Goal: Transaction & Acquisition: Purchase product/service

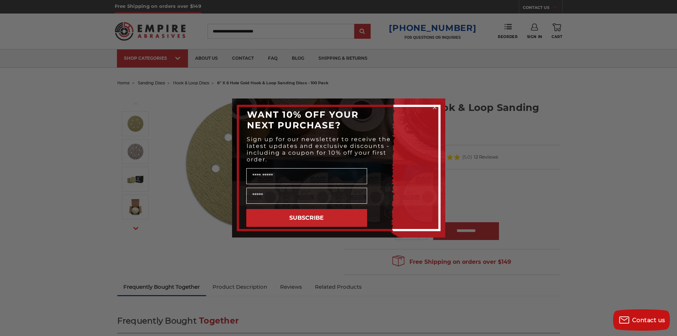
click at [438, 109] on form "WANT 10% OFF YOUR NEXT PURCHASE? Sign up for our newsletter to receive the late…" at bounding box center [338, 167] width 213 height 139
click at [434, 107] on circle "Close dialog" at bounding box center [434, 107] width 7 height 7
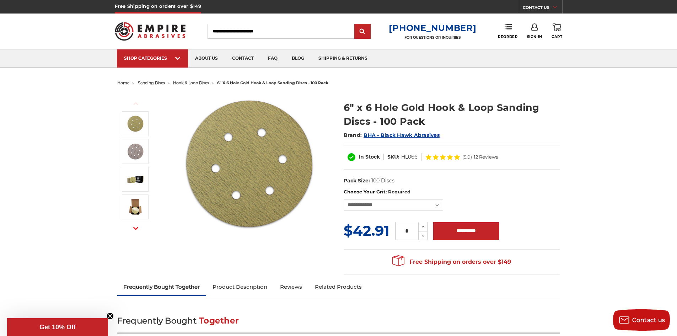
drag, startPoint x: 602, startPoint y: 187, endPoint x: 594, endPoint y: 85, distance: 102.3
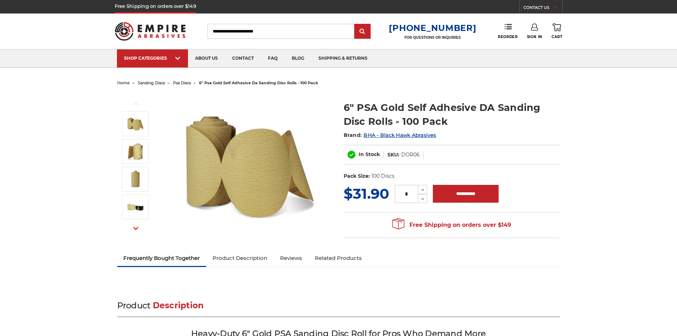
select select "***"
